Goal: Find specific page/section: Find specific page/section

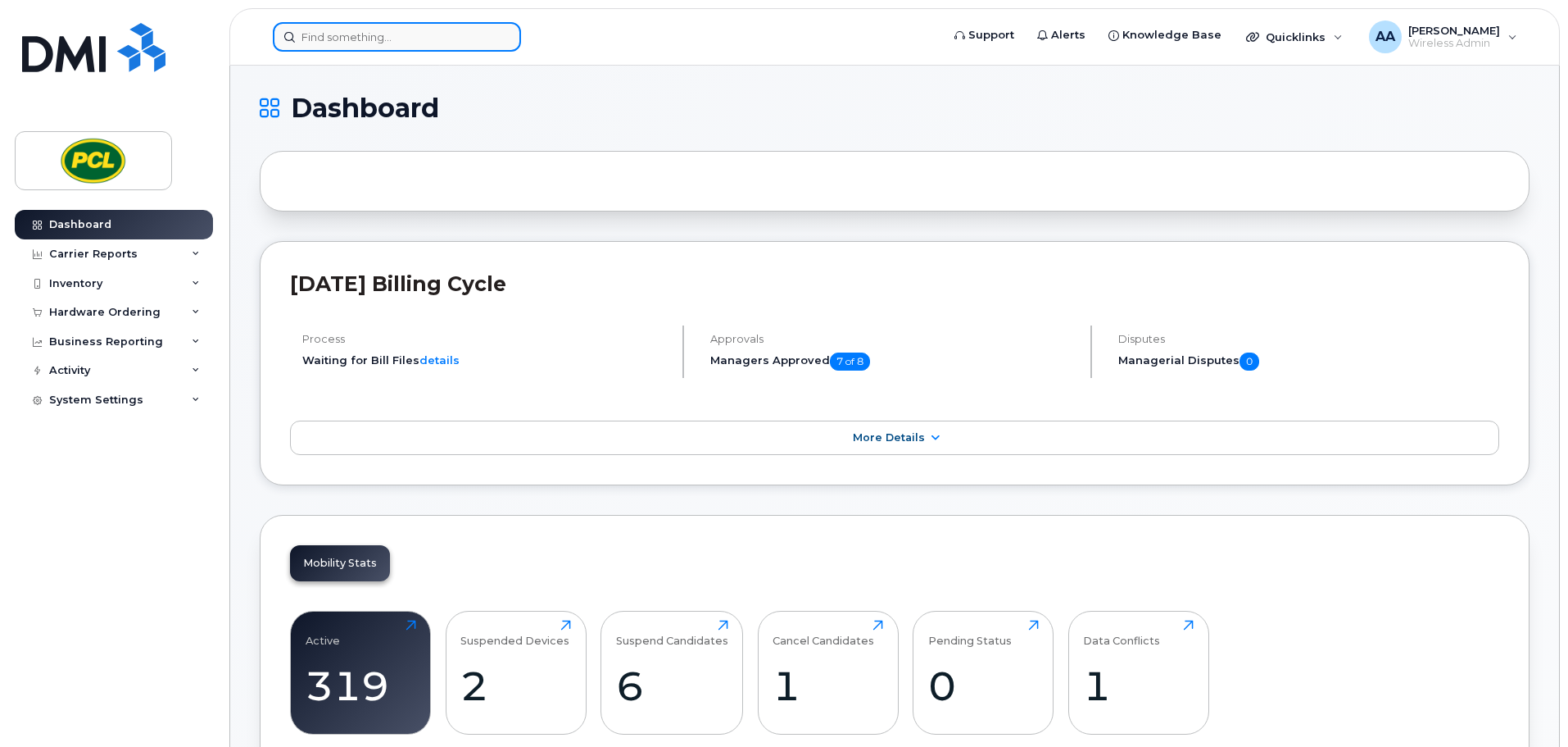
click at [401, 35] on input at bounding box center [396, 36] width 248 height 29
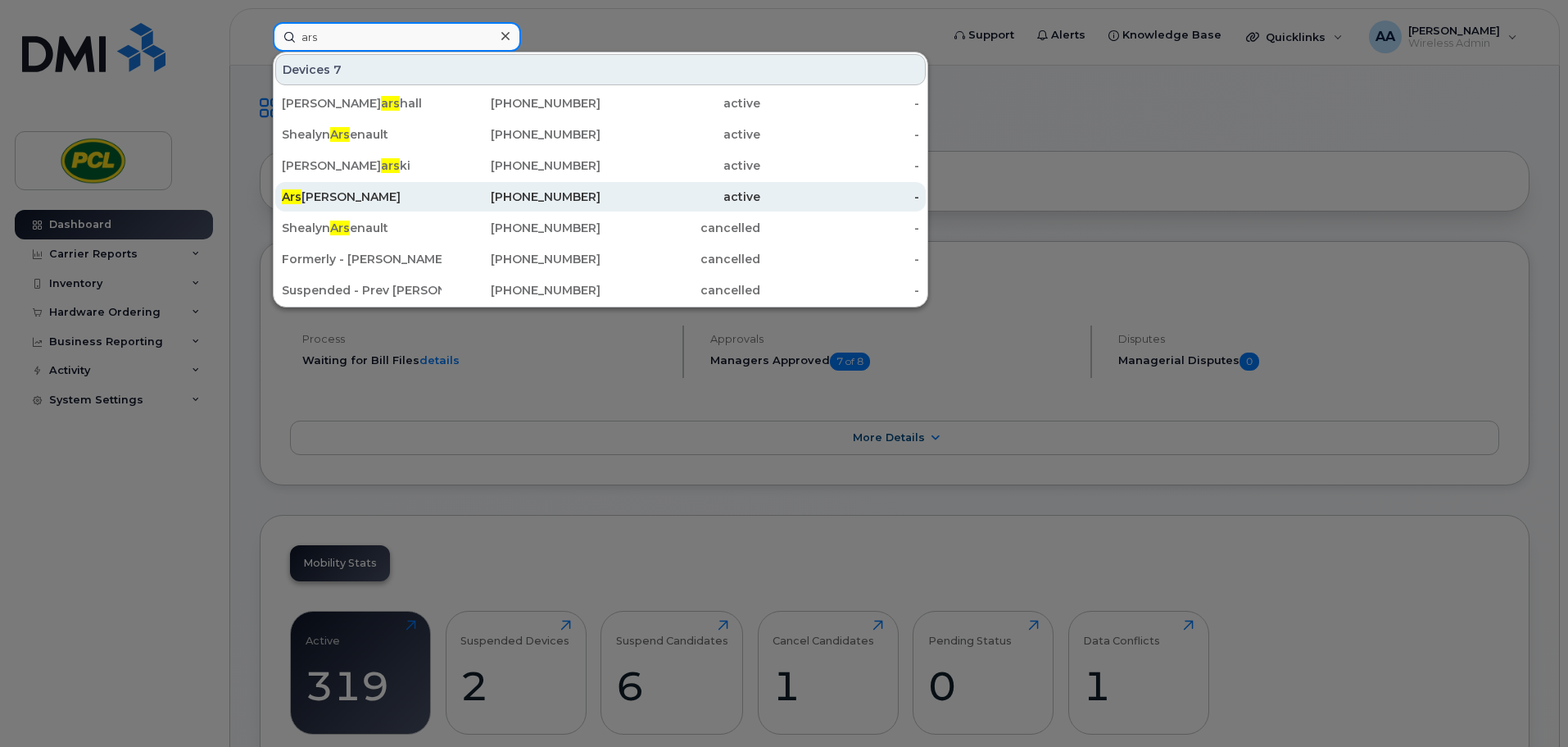
type input "ars"
click at [356, 202] on div "Ars lan Ahsan" at bounding box center [362, 196] width 160 height 16
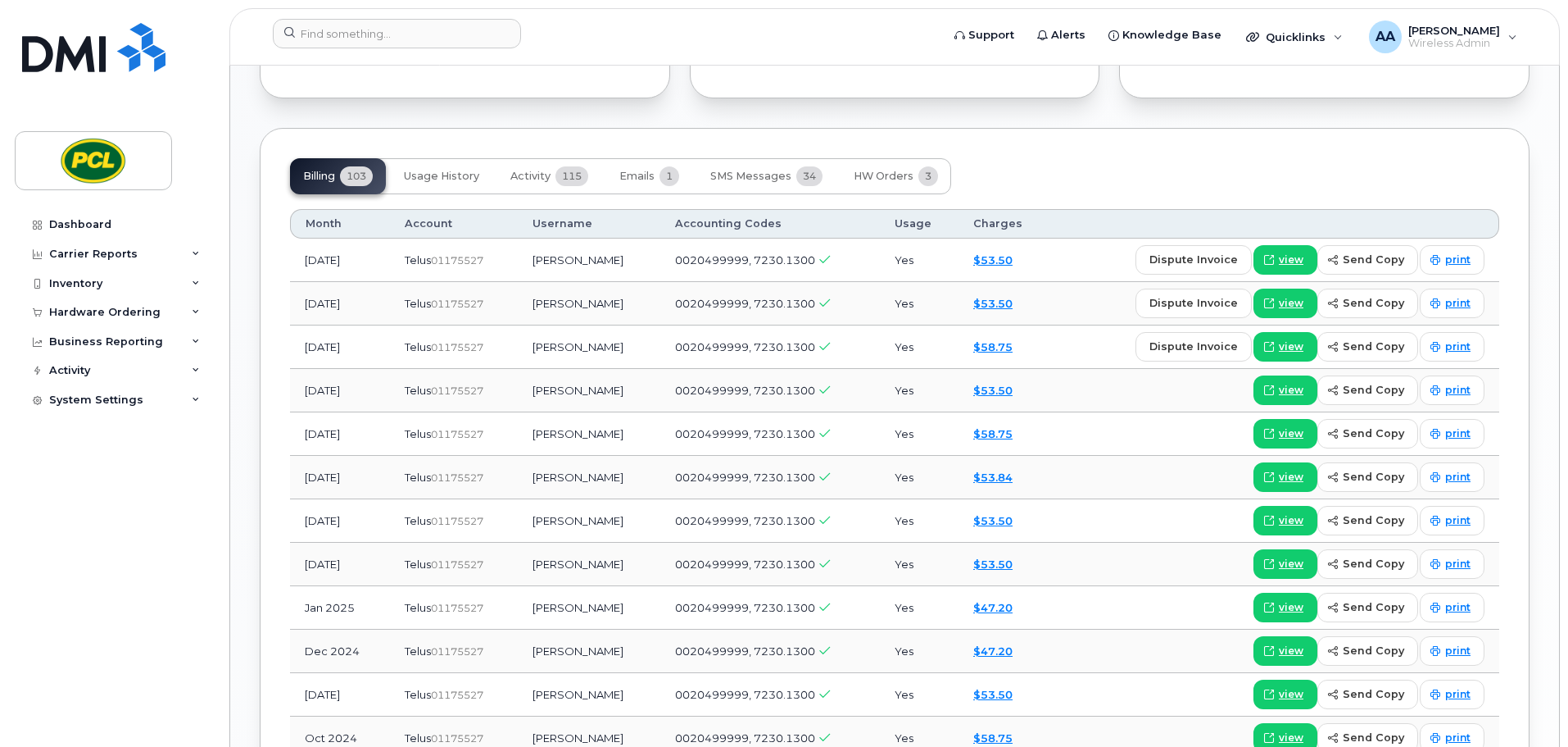
scroll to position [1066, 0]
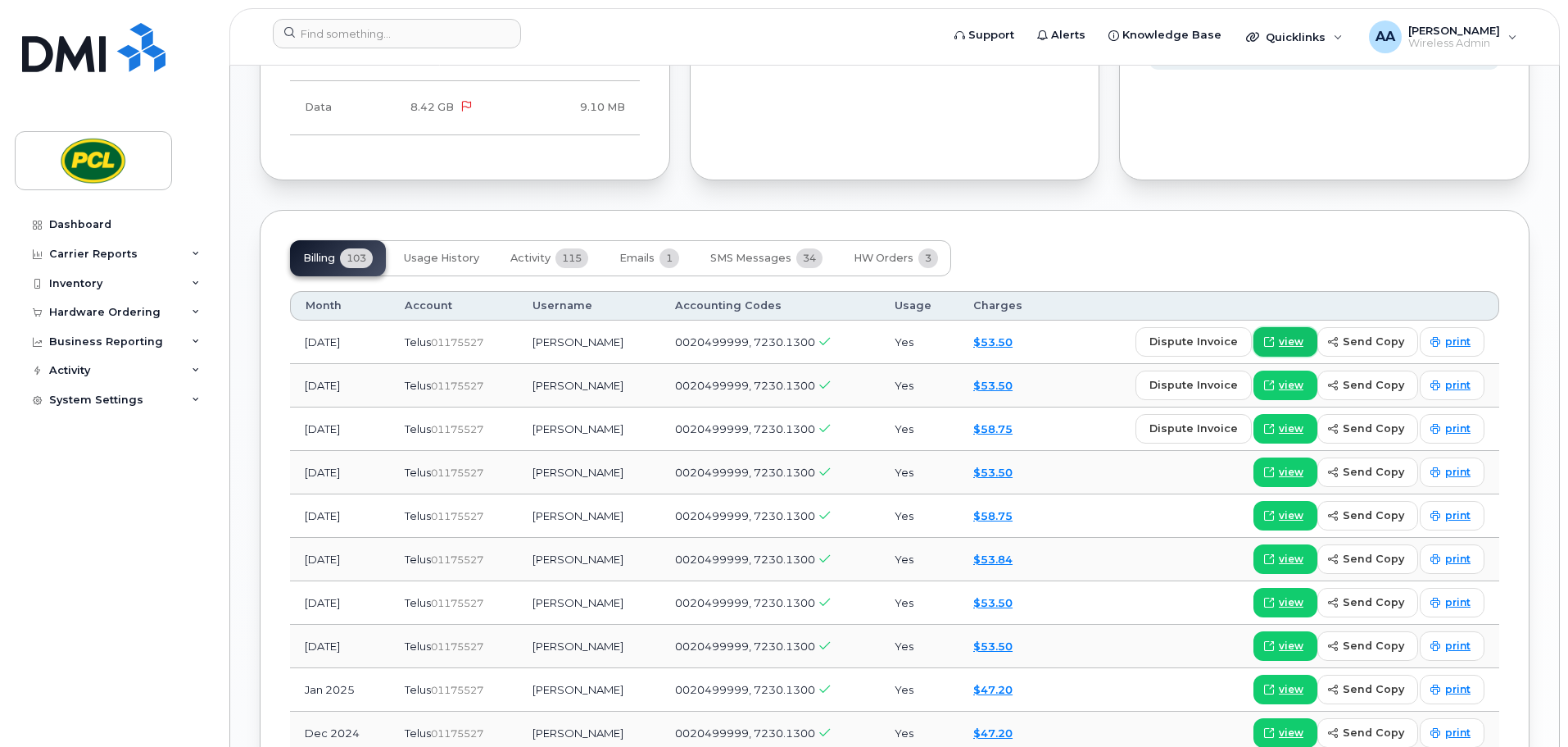
click at [1304, 348] on span "view" at bounding box center [1291, 342] width 24 height 15
